Goal: Transaction & Acquisition: Purchase product/service

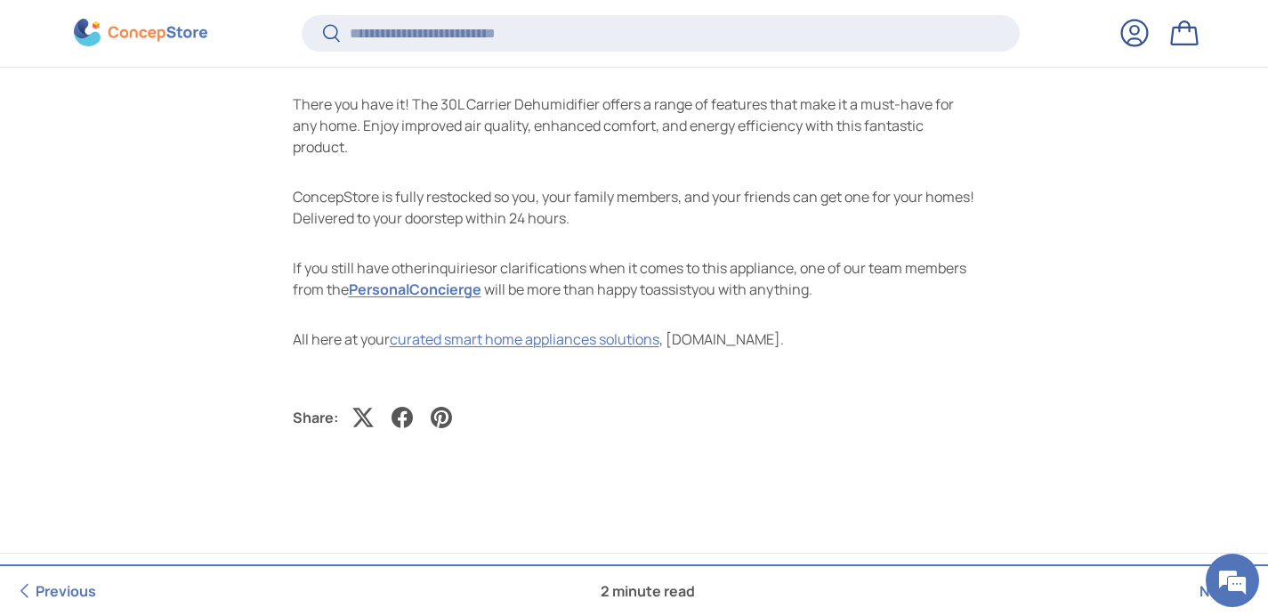
scroll to position [2276, 0]
click at [627, 343] on link "curated smart home appliances solutions" at bounding box center [525, 340] width 270 height 20
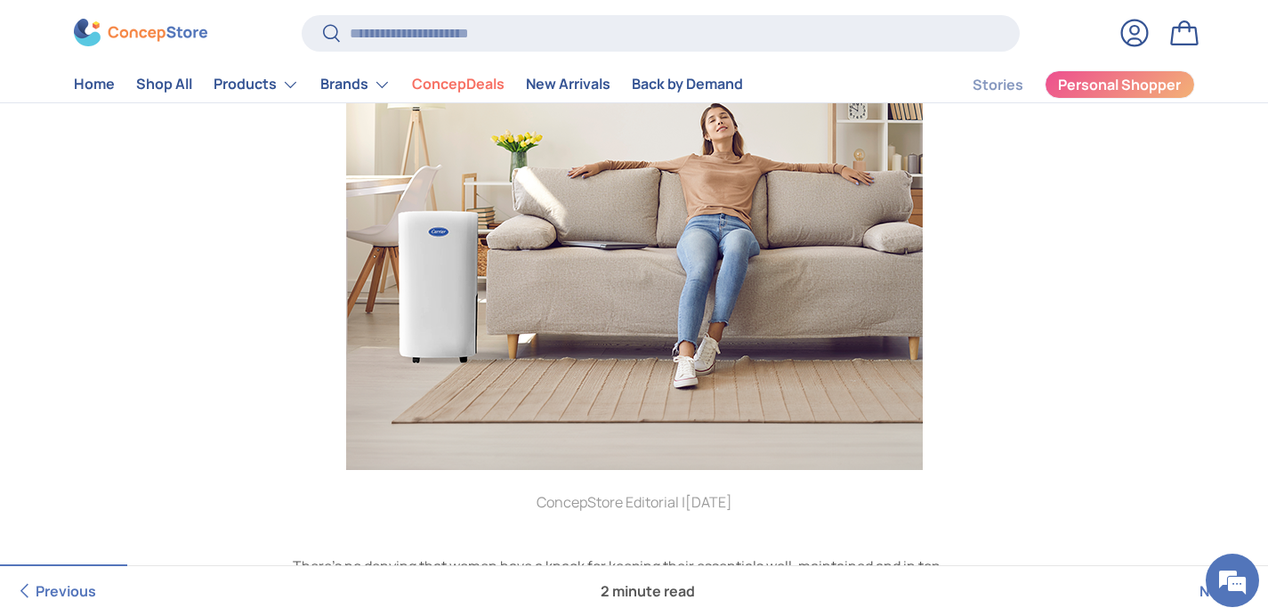
scroll to position [593, 0]
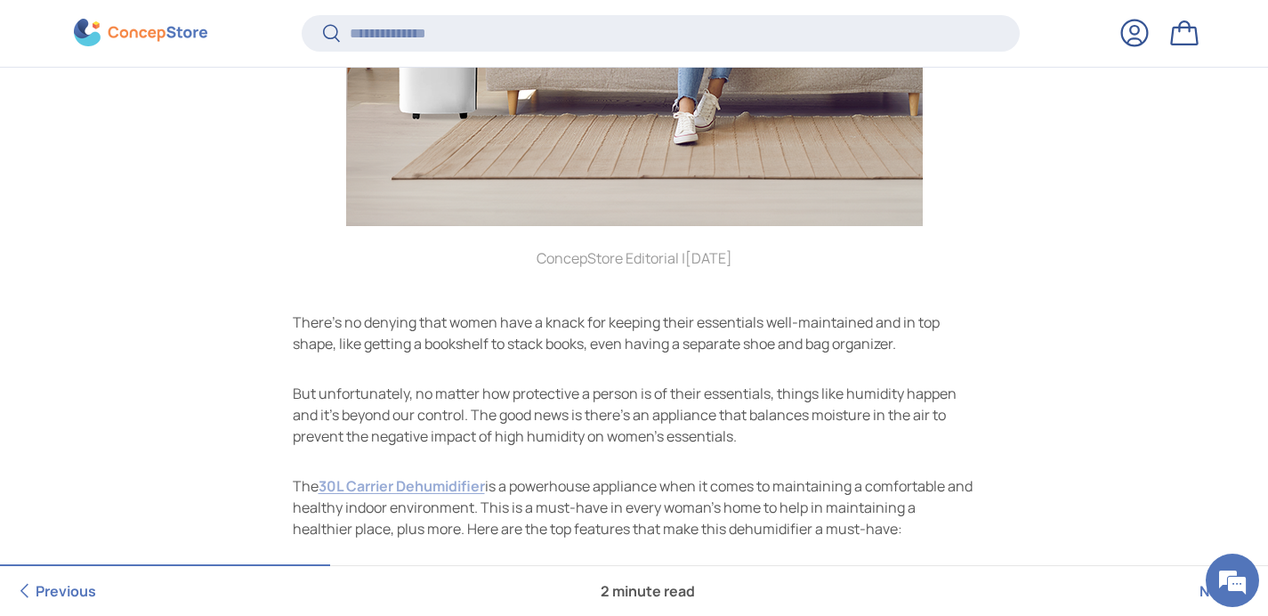
click at [430, 490] on link "30L Carrier Dehumidifier" at bounding box center [401, 486] width 166 height 20
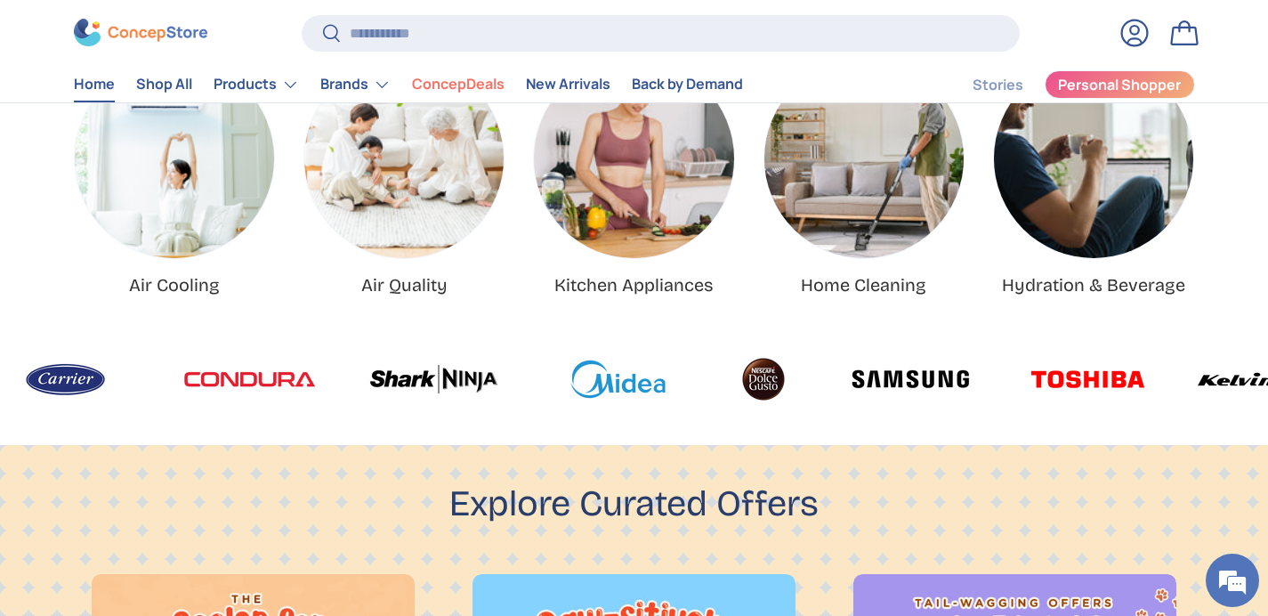
scroll to position [723, 0]
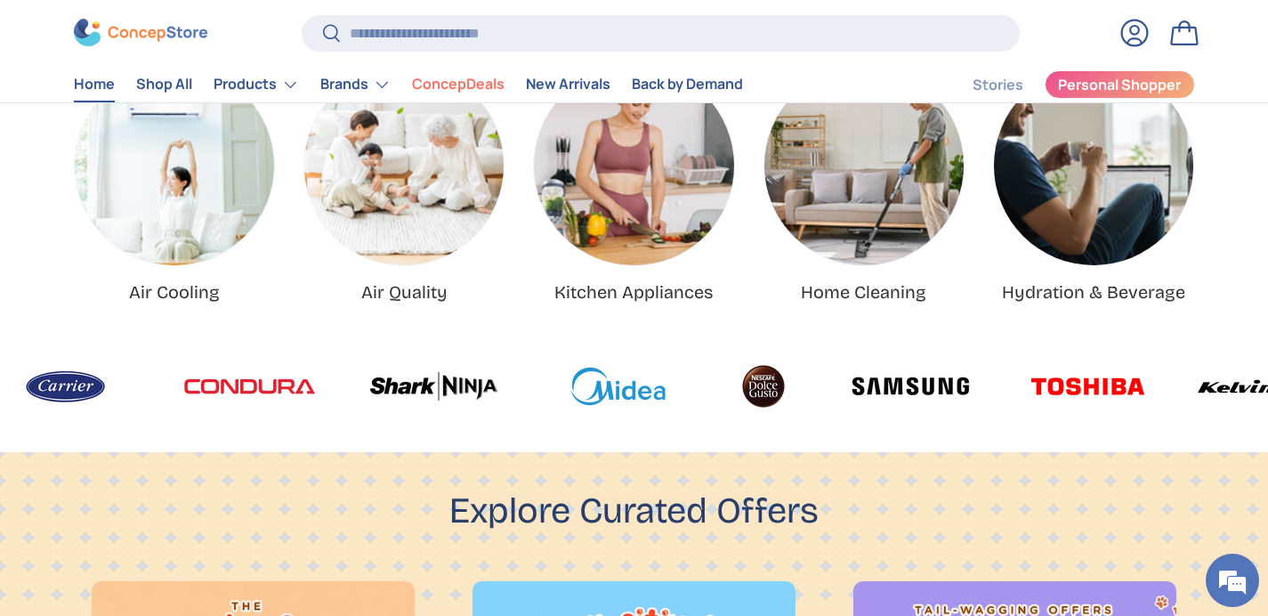
click at [876, 175] on img "Home Cleaning" at bounding box center [863, 165] width 199 height 199
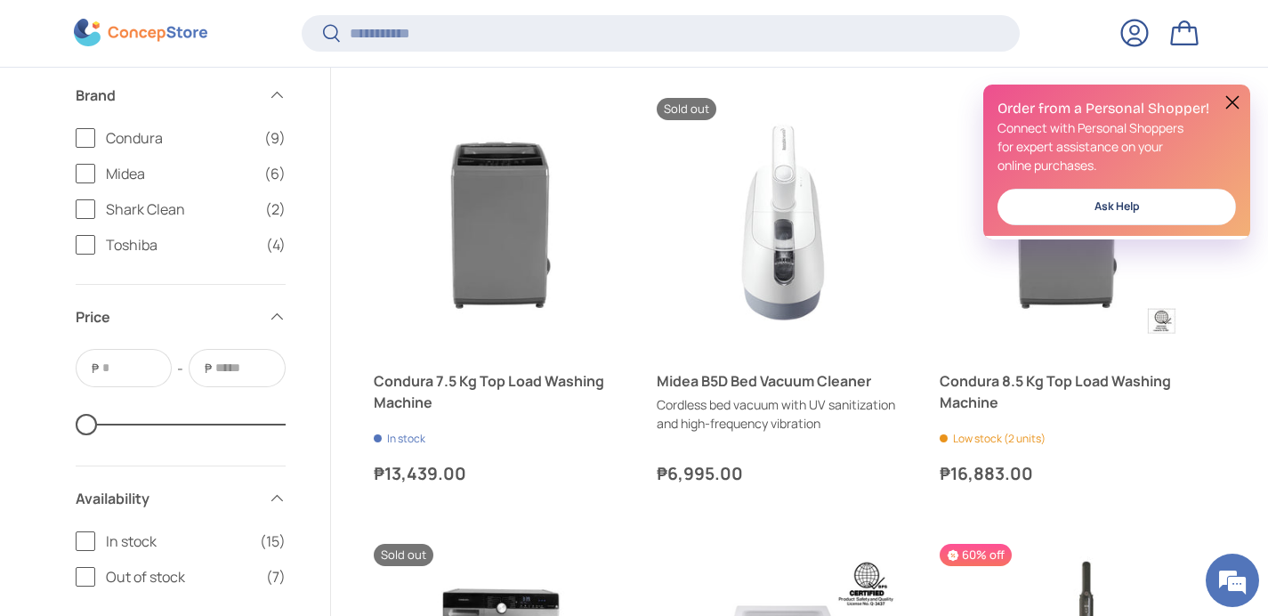
scroll to position [1596, 0]
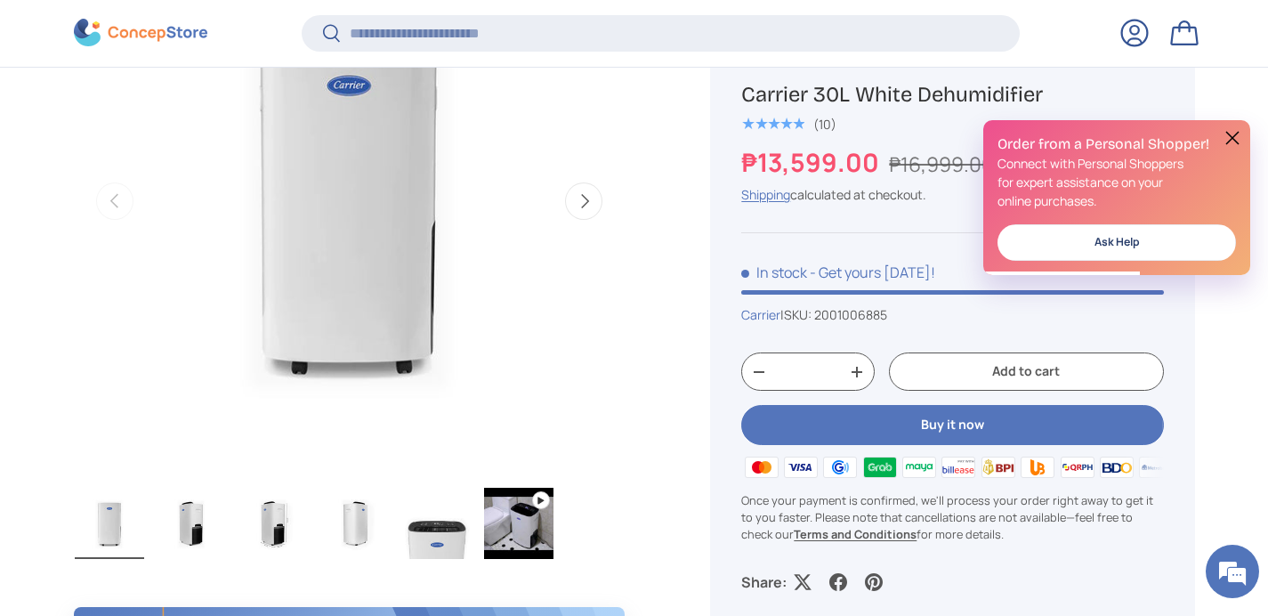
scroll to position [854, 0]
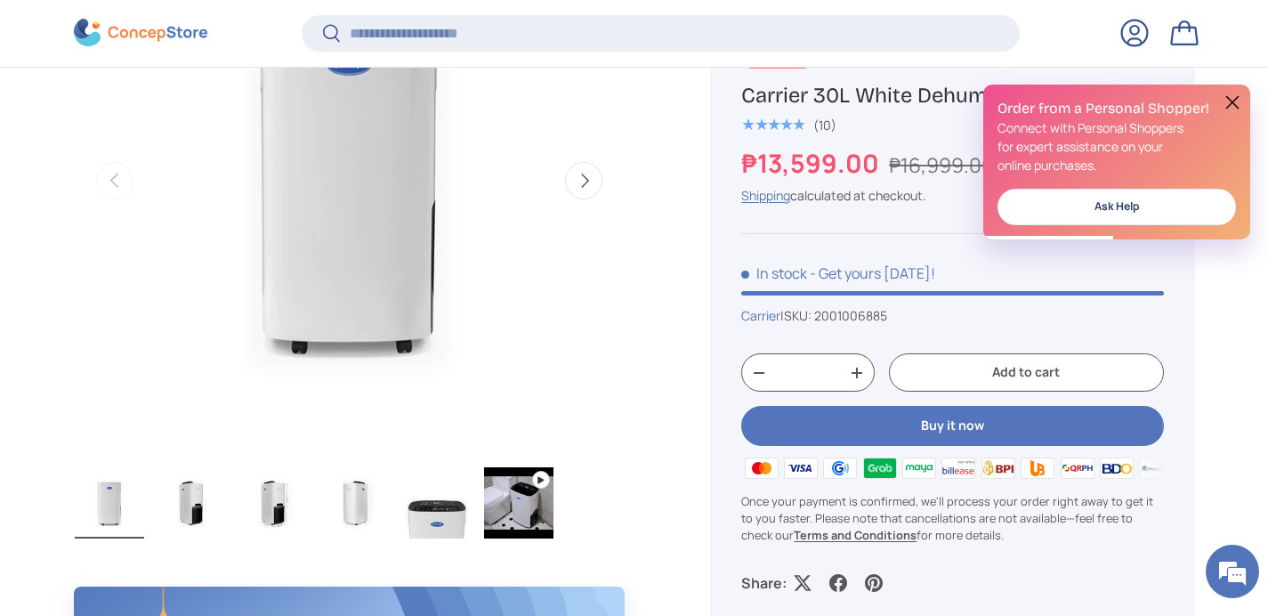
click at [188, 513] on img "Gallery Viewer" at bounding box center [191, 502] width 69 height 71
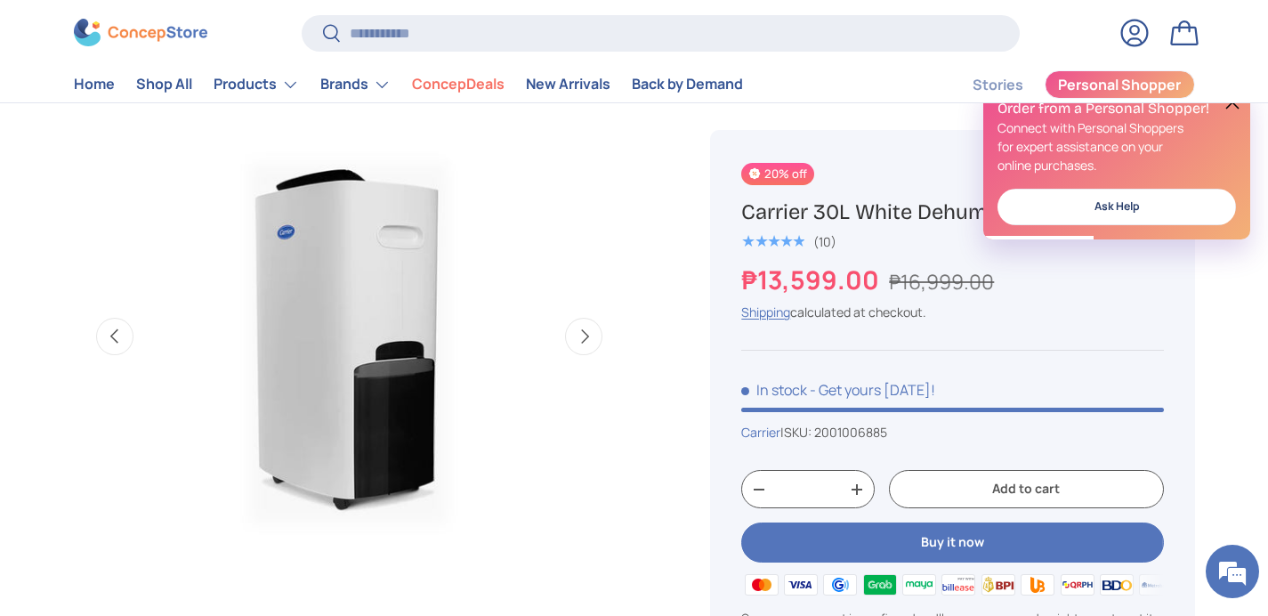
scroll to position [680, 0]
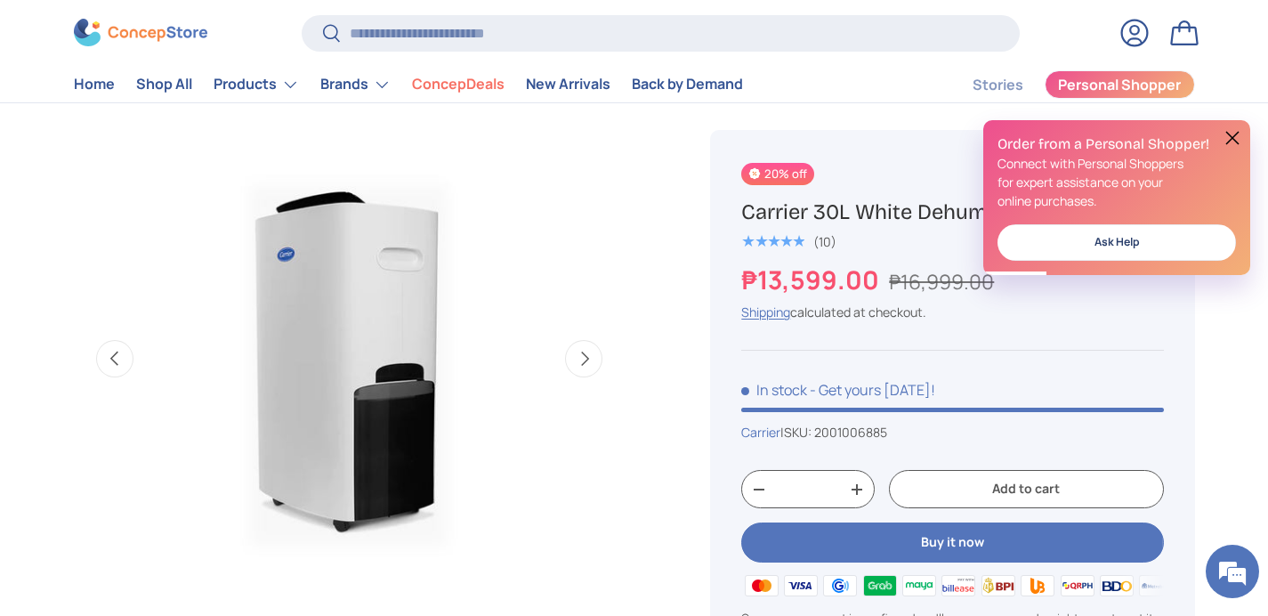
click at [584, 355] on button "Next" at bounding box center [583, 358] width 37 height 37
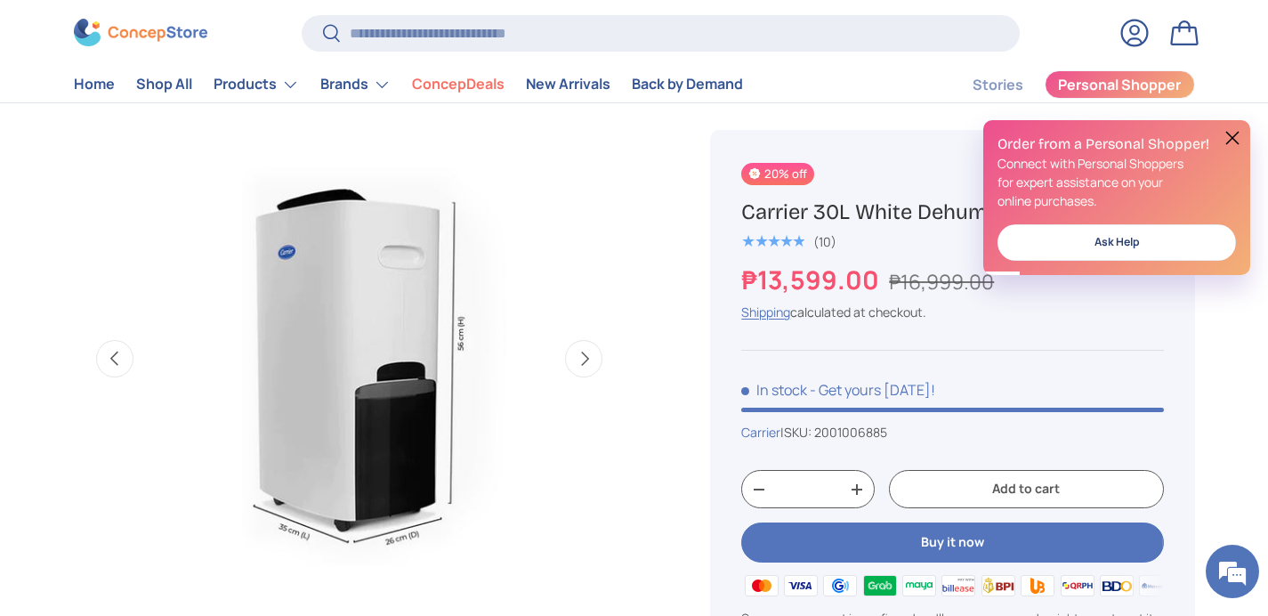
scroll to position [0, 0]
click at [115, 363] on button "Previous" at bounding box center [114, 358] width 37 height 37
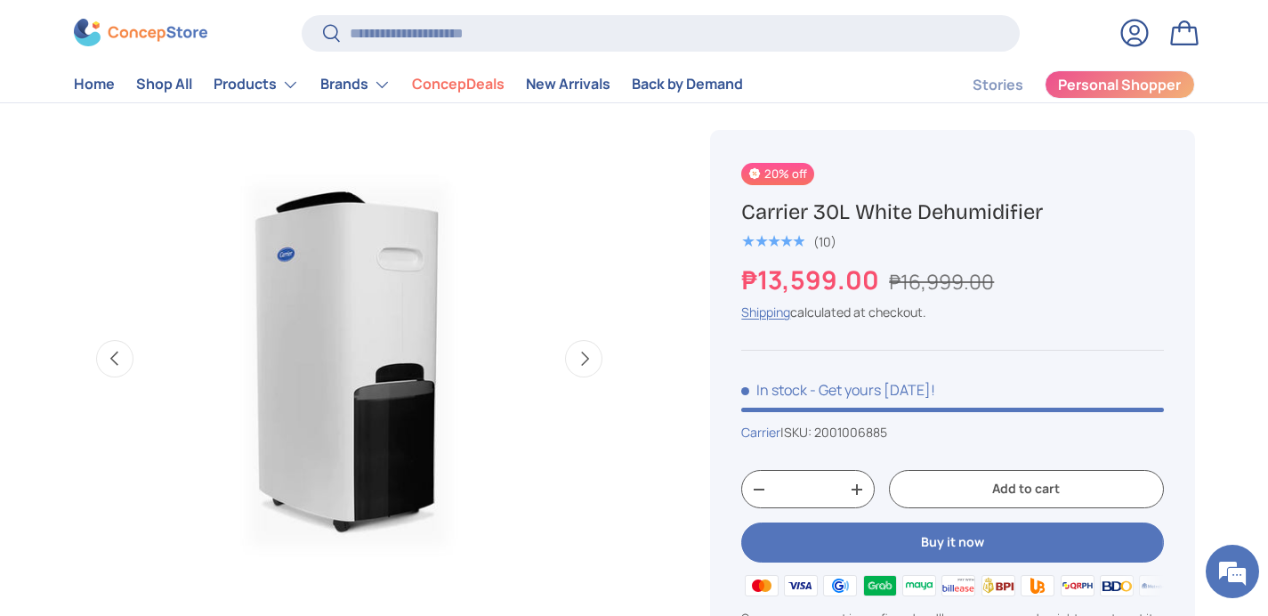
click at [115, 363] on button "Previous" at bounding box center [114, 358] width 37 height 37
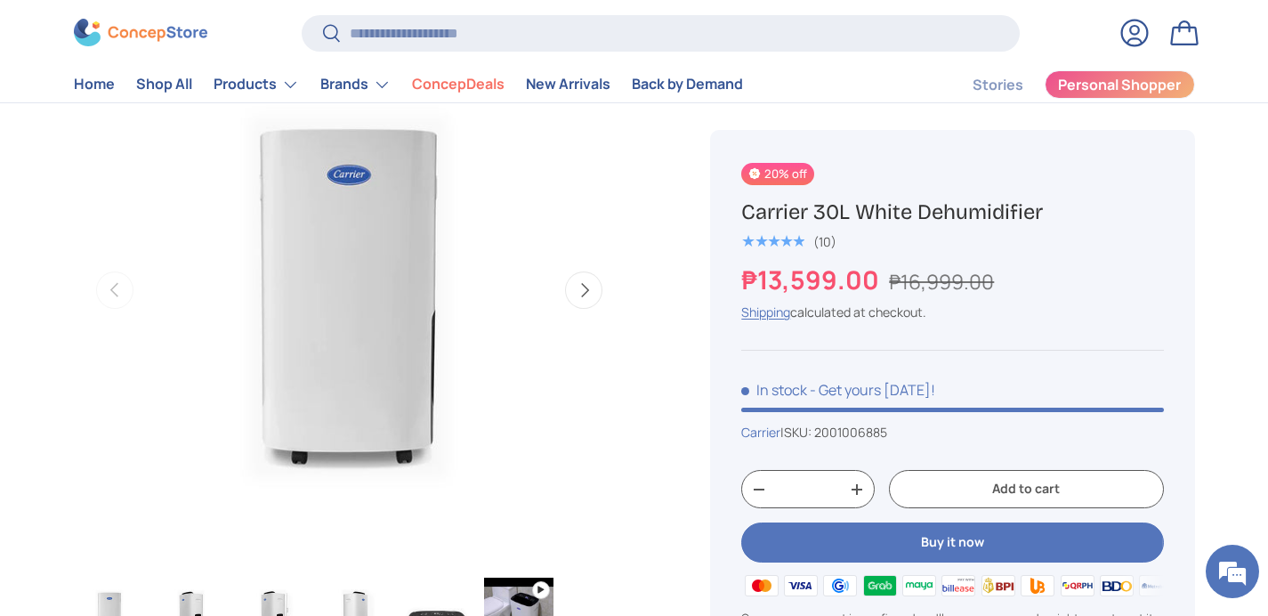
scroll to position [732, 0]
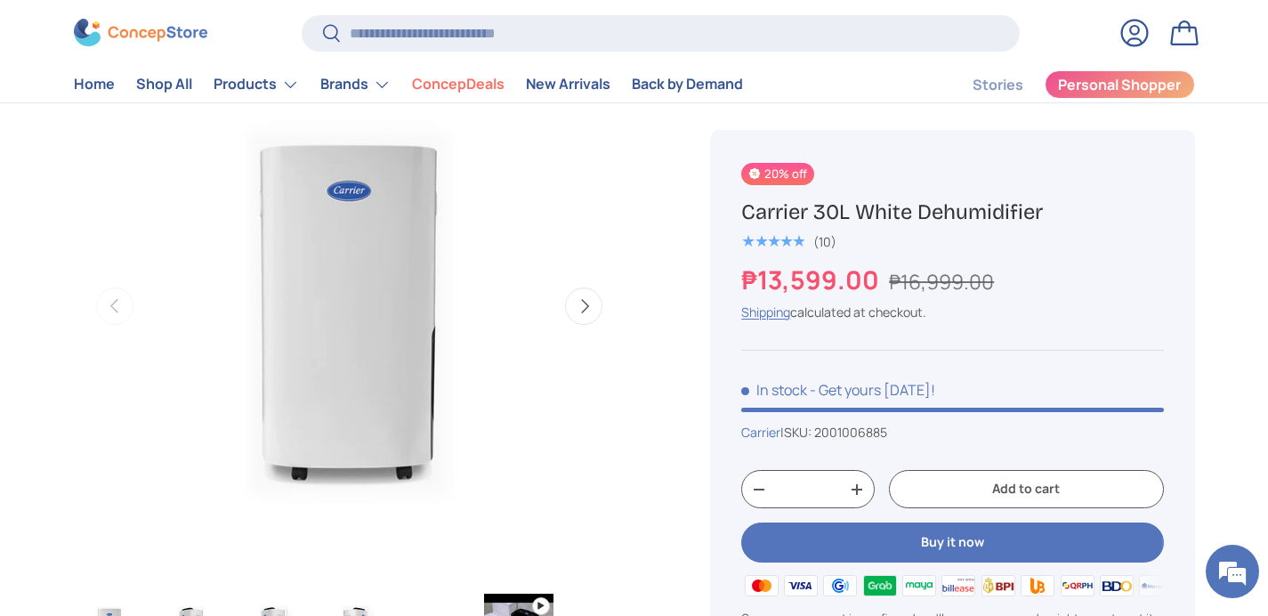
click at [594, 315] on button "Next" at bounding box center [583, 305] width 37 height 37
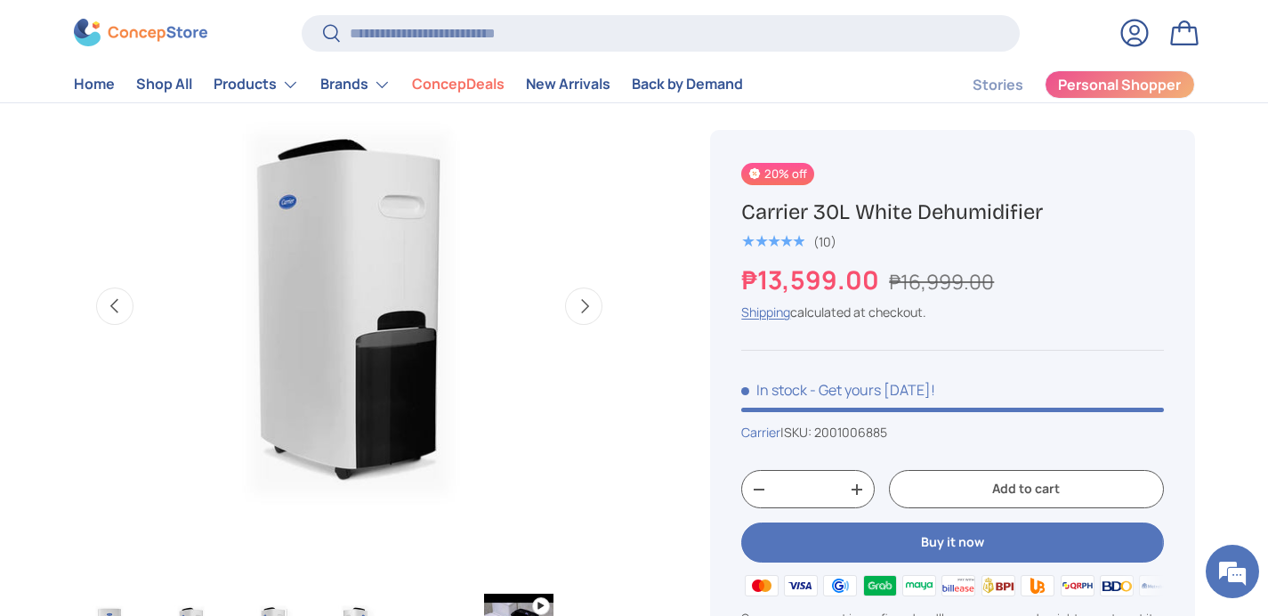
scroll to position [0, 560]
